Goal: Information Seeking & Learning: Learn about a topic

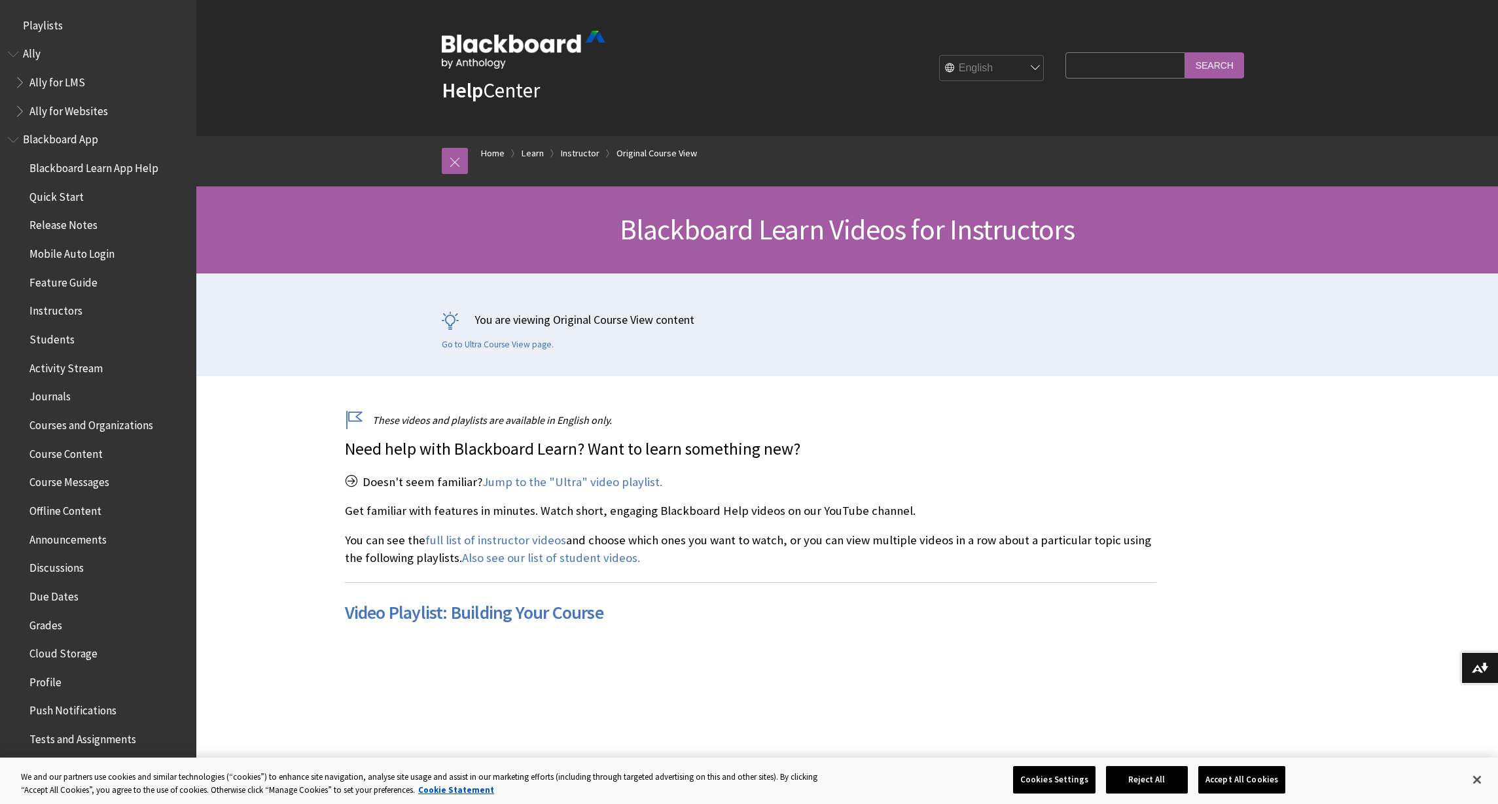
scroll to position [1673, 0]
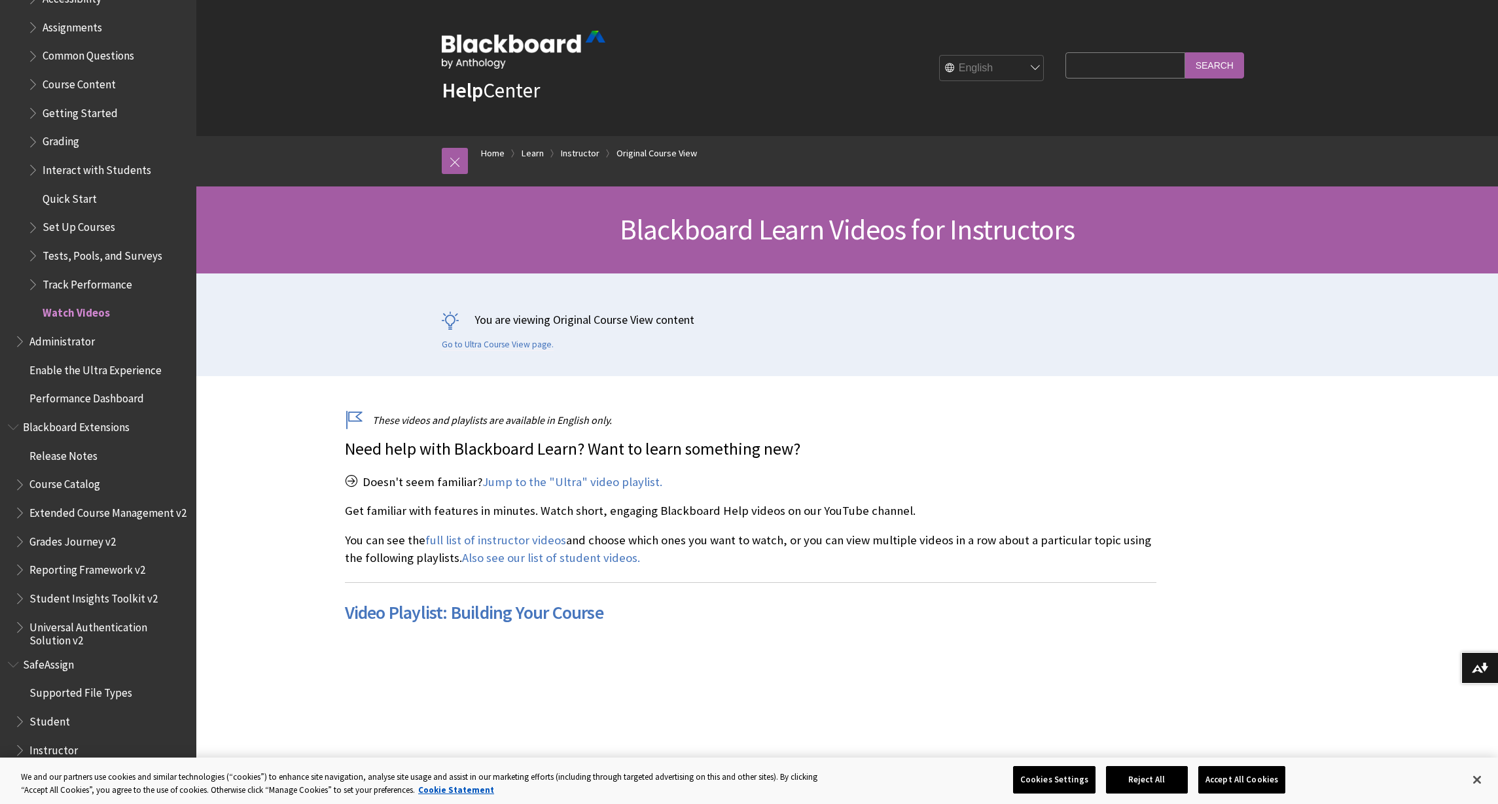
click at [1162, 66] on input "Search Query" at bounding box center [1124, 65] width 119 height 26
type input "registration"
click at [1185, 52] on input "Search" at bounding box center [1214, 65] width 59 height 26
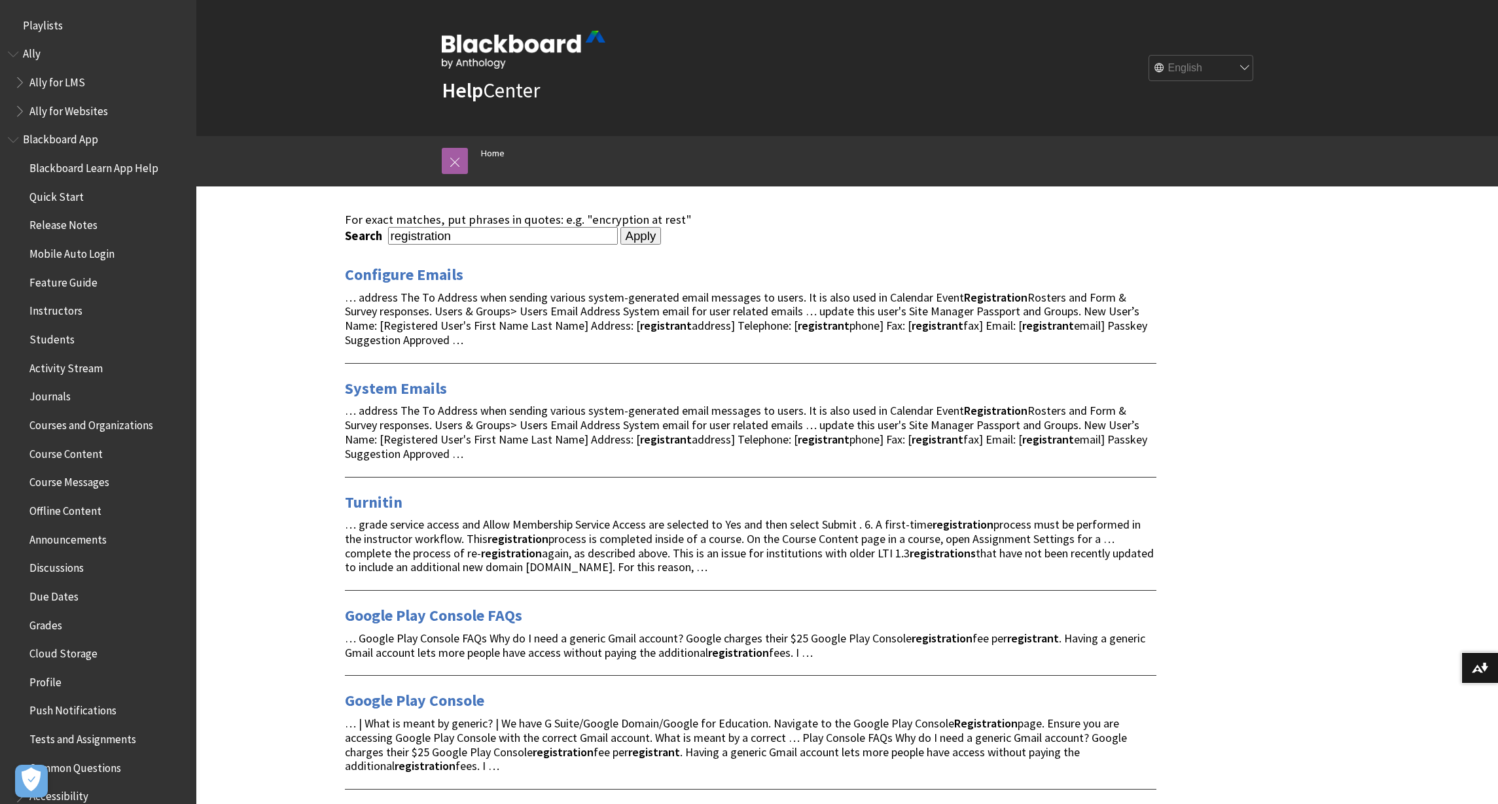
click at [388, 238] on input "registration" at bounding box center [503, 236] width 230 height 18
type input "Exam registration"
click at [620, 227] on input "Apply" at bounding box center [640, 236] width 41 height 18
click at [388, 243] on input "Exam registration" at bounding box center [503, 236] width 230 height 18
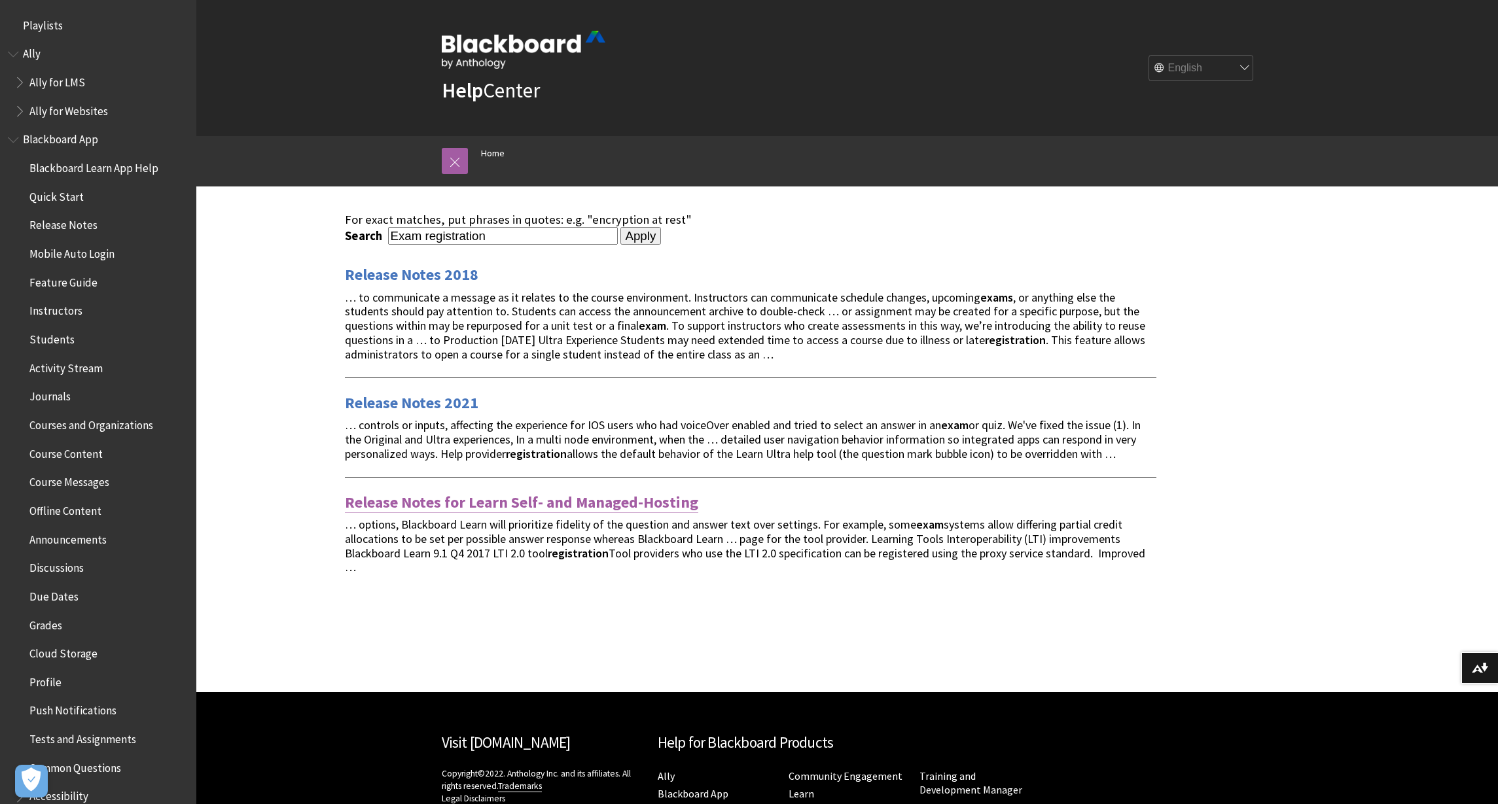
click at [544, 501] on link "Release Notes for Learn Self- and Managed-Hosting" at bounding box center [521, 502] width 353 height 21
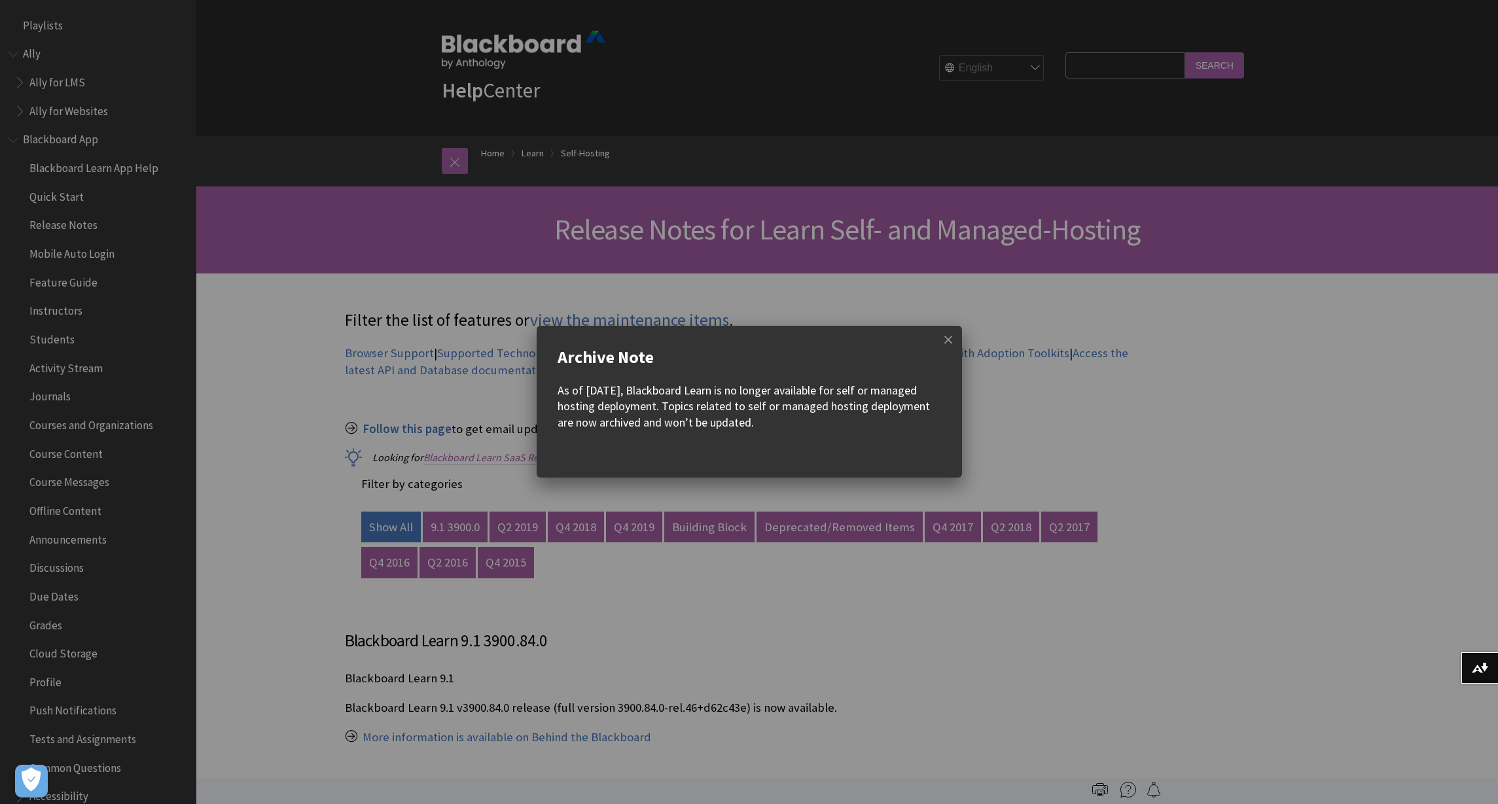
scroll to position [1355, 0]
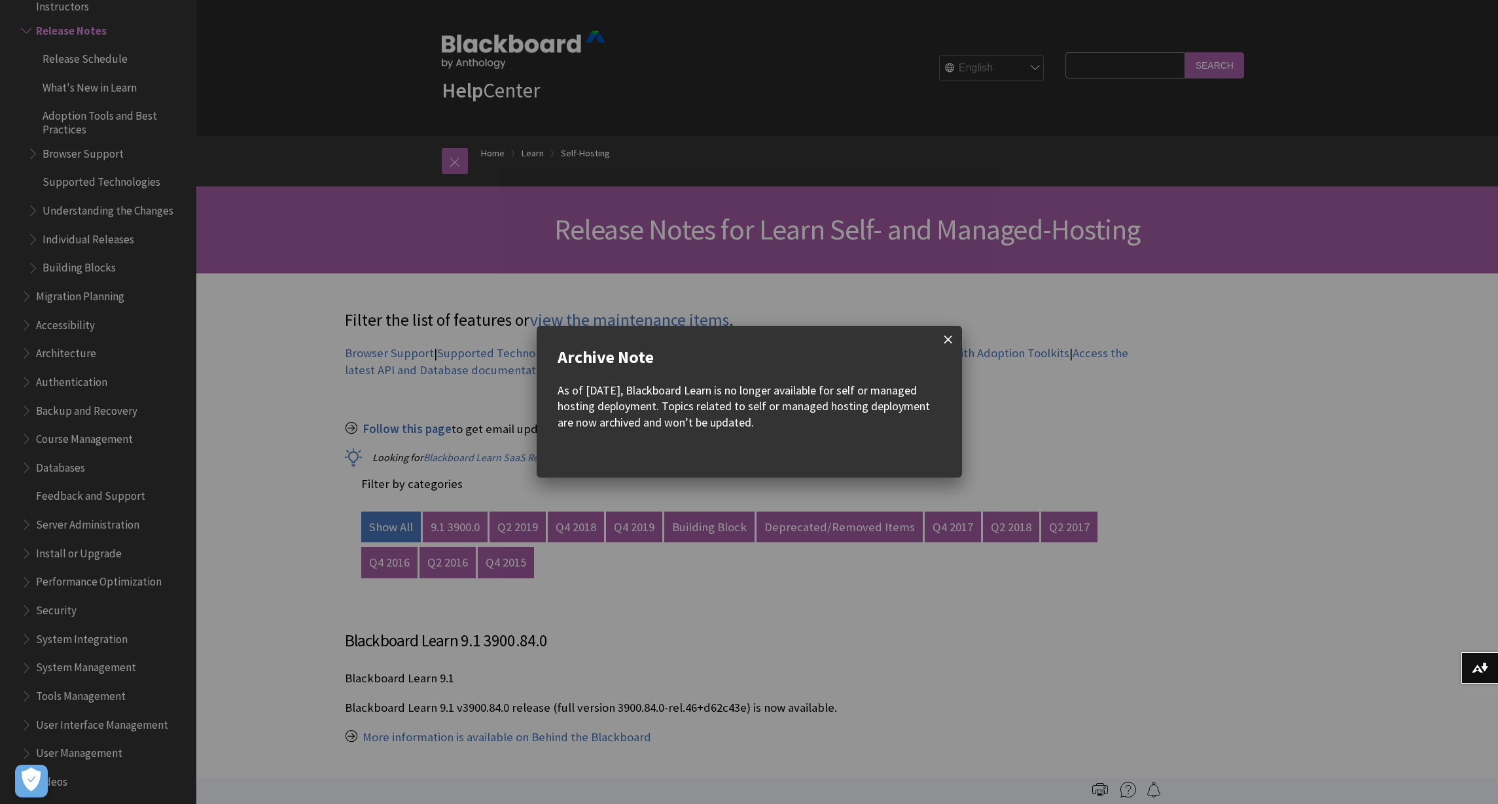
click at [951, 334] on span at bounding box center [947, 339] width 27 height 27
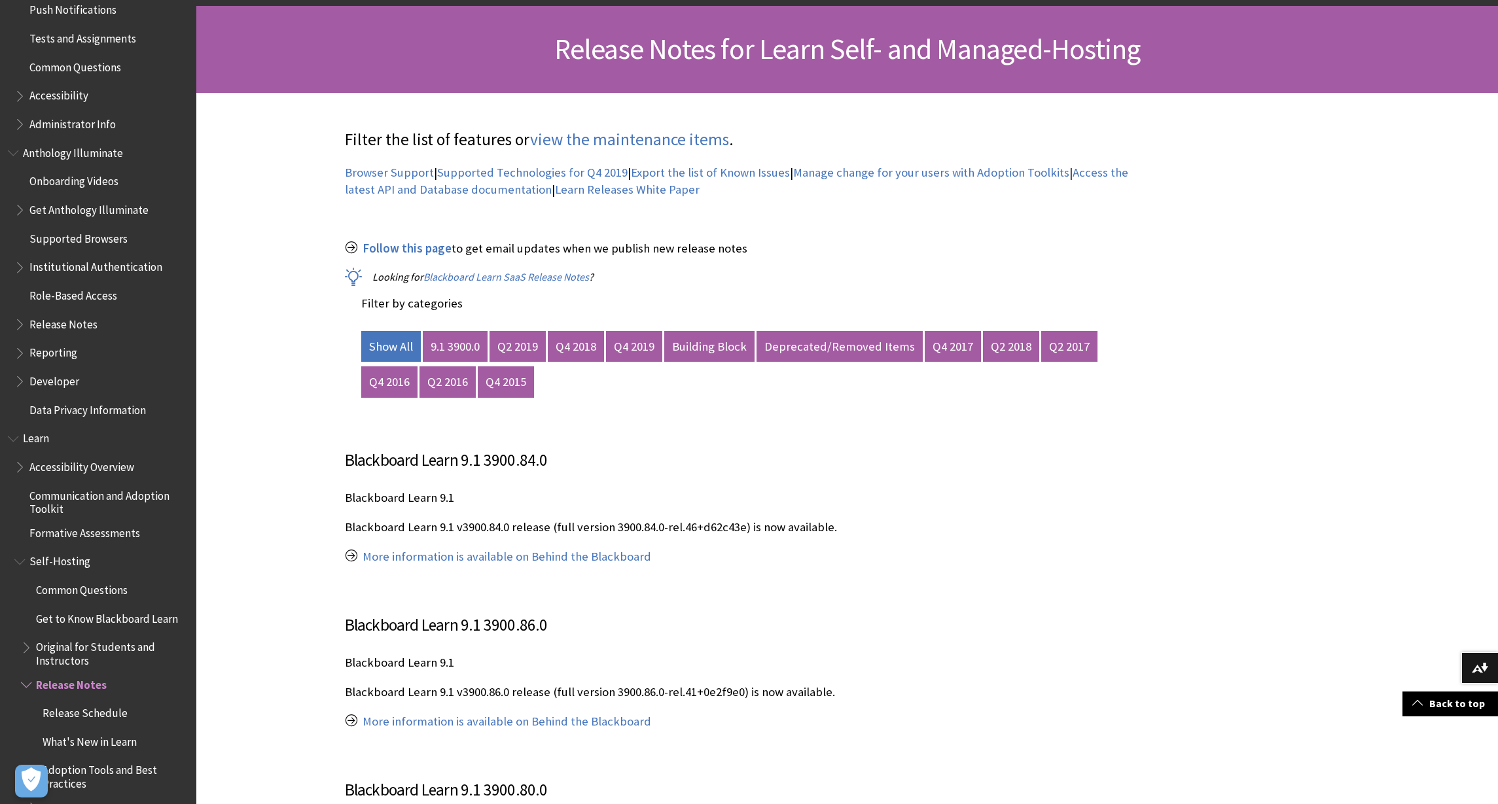
scroll to position [668, 0]
